Goal: Find specific page/section: Find specific page/section

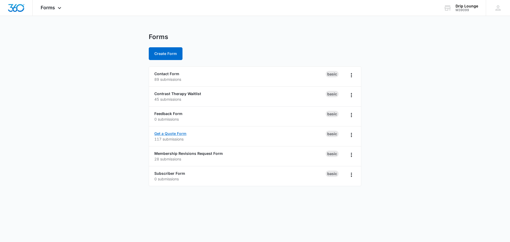
click at [172, 133] on link "Get a Quote Form" at bounding box center [170, 133] width 32 height 5
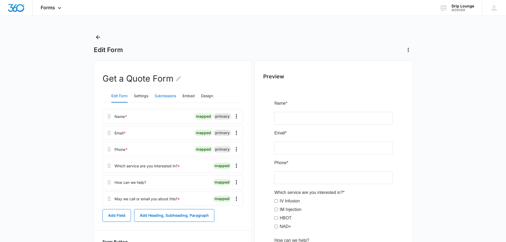
click at [163, 95] on button "Submissions" at bounding box center [166, 96] width 22 height 13
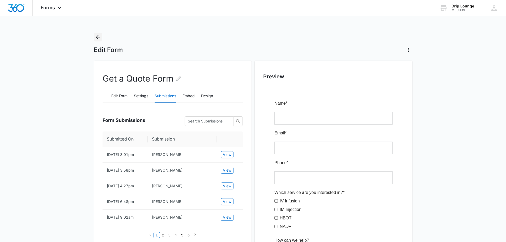
click at [99, 39] on icon "Back" at bounding box center [98, 37] width 6 height 6
